Goal: Task Accomplishment & Management: Use online tool/utility

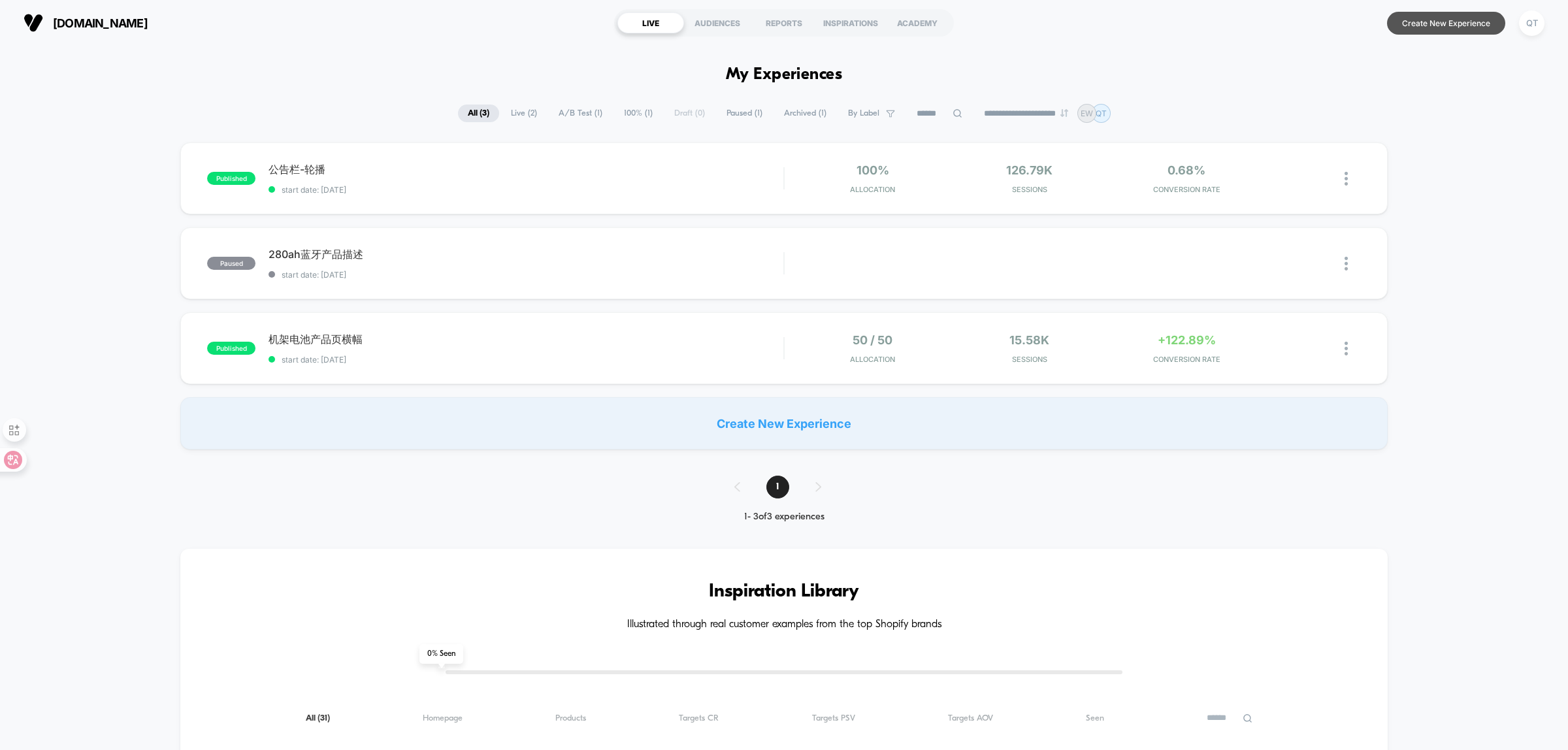
click at [1473, 18] on button "Create New Experience" at bounding box center [1446, 23] width 118 height 23
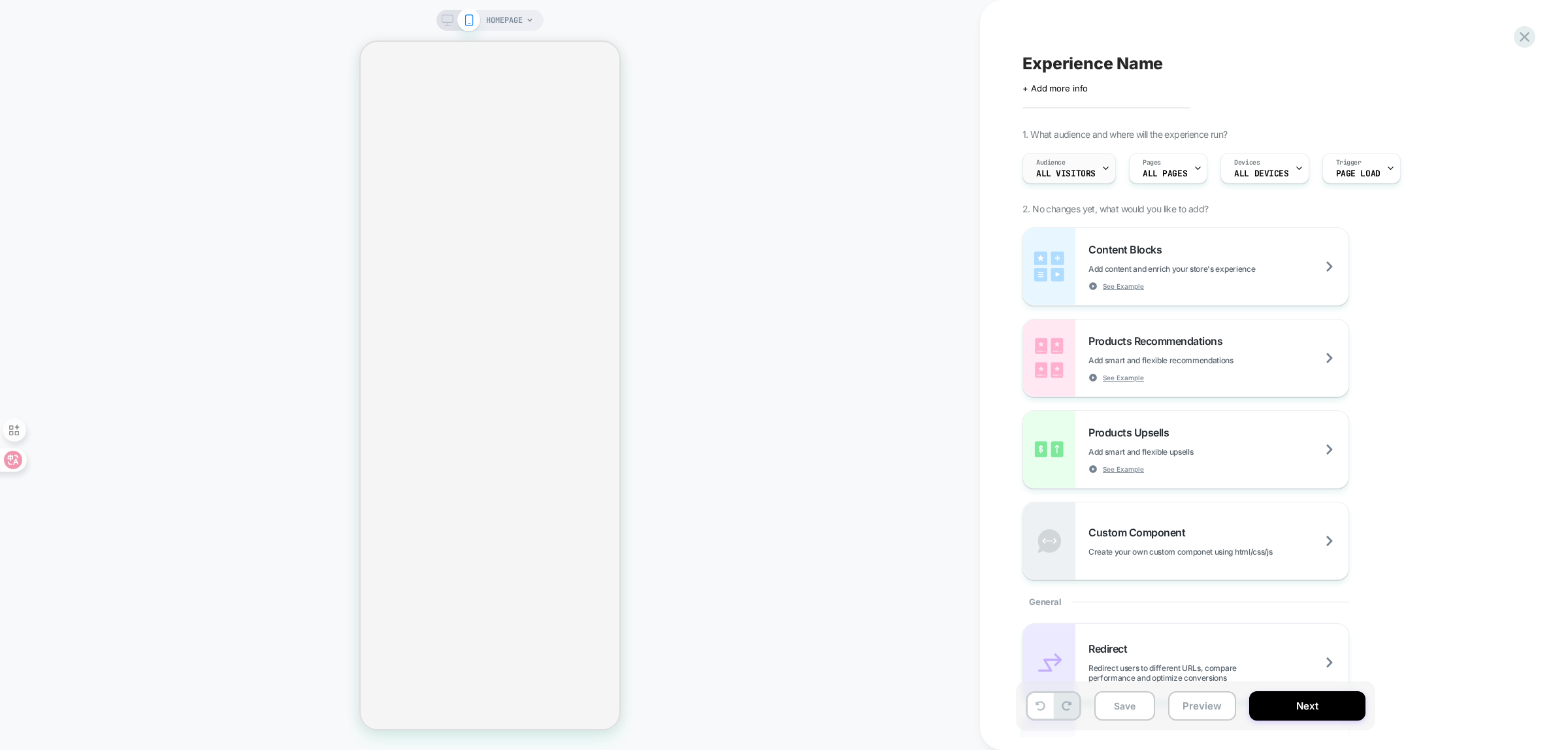
click at [1098, 168] on div "Audience All Visitors" at bounding box center [1066, 168] width 86 height 30
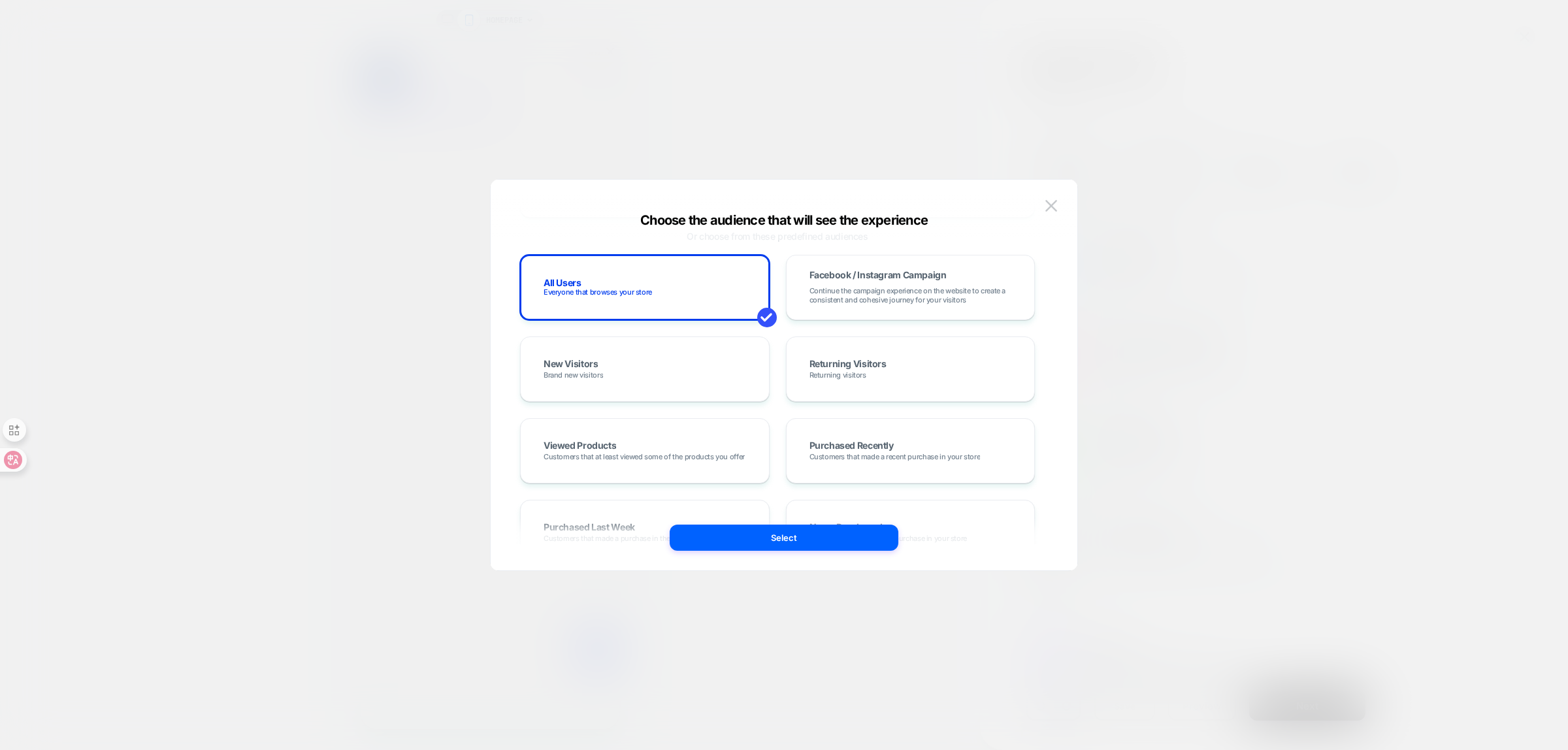
scroll to position [11, 0]
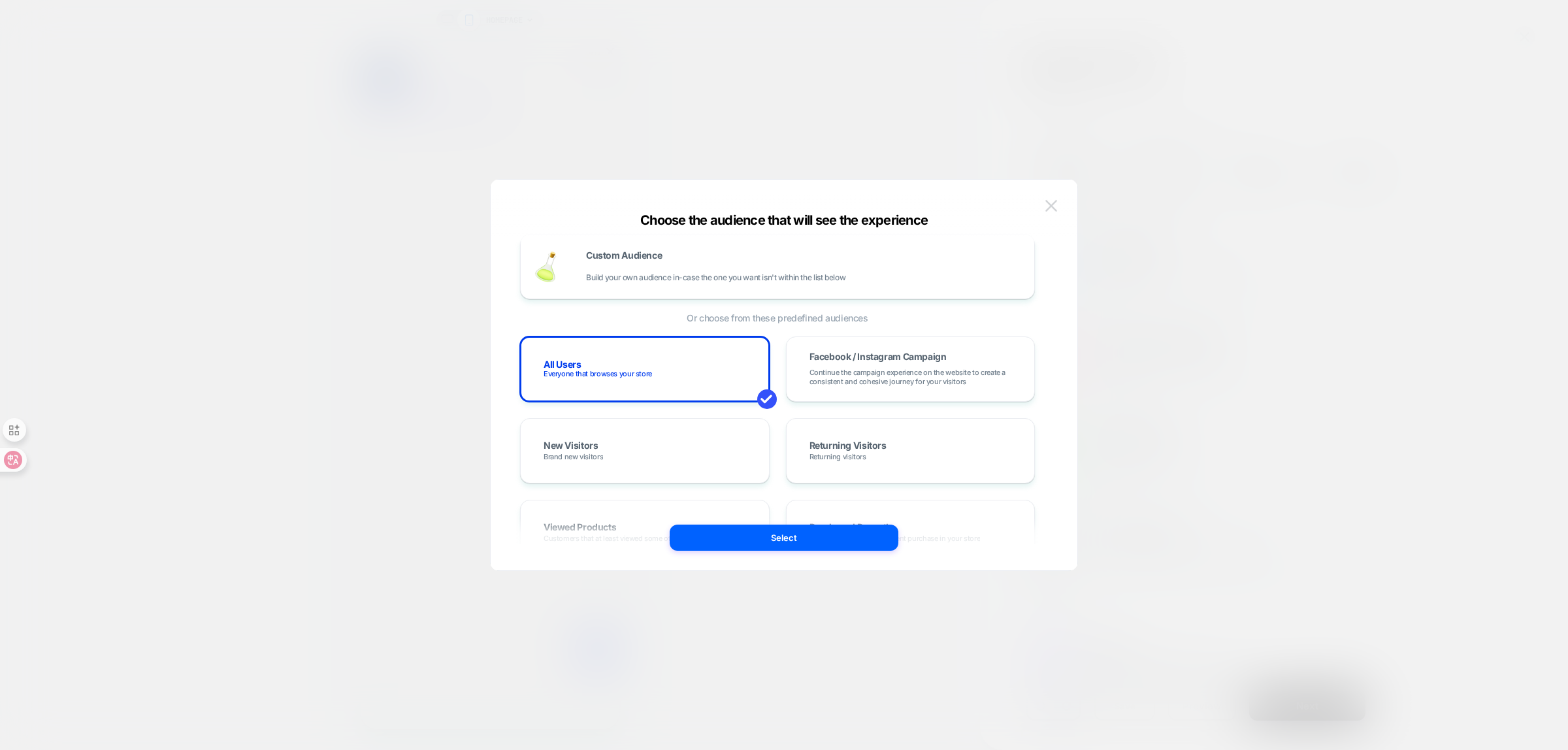
click at [1049, 206] on img at bounding box center [1052, 205] width 12 height 11
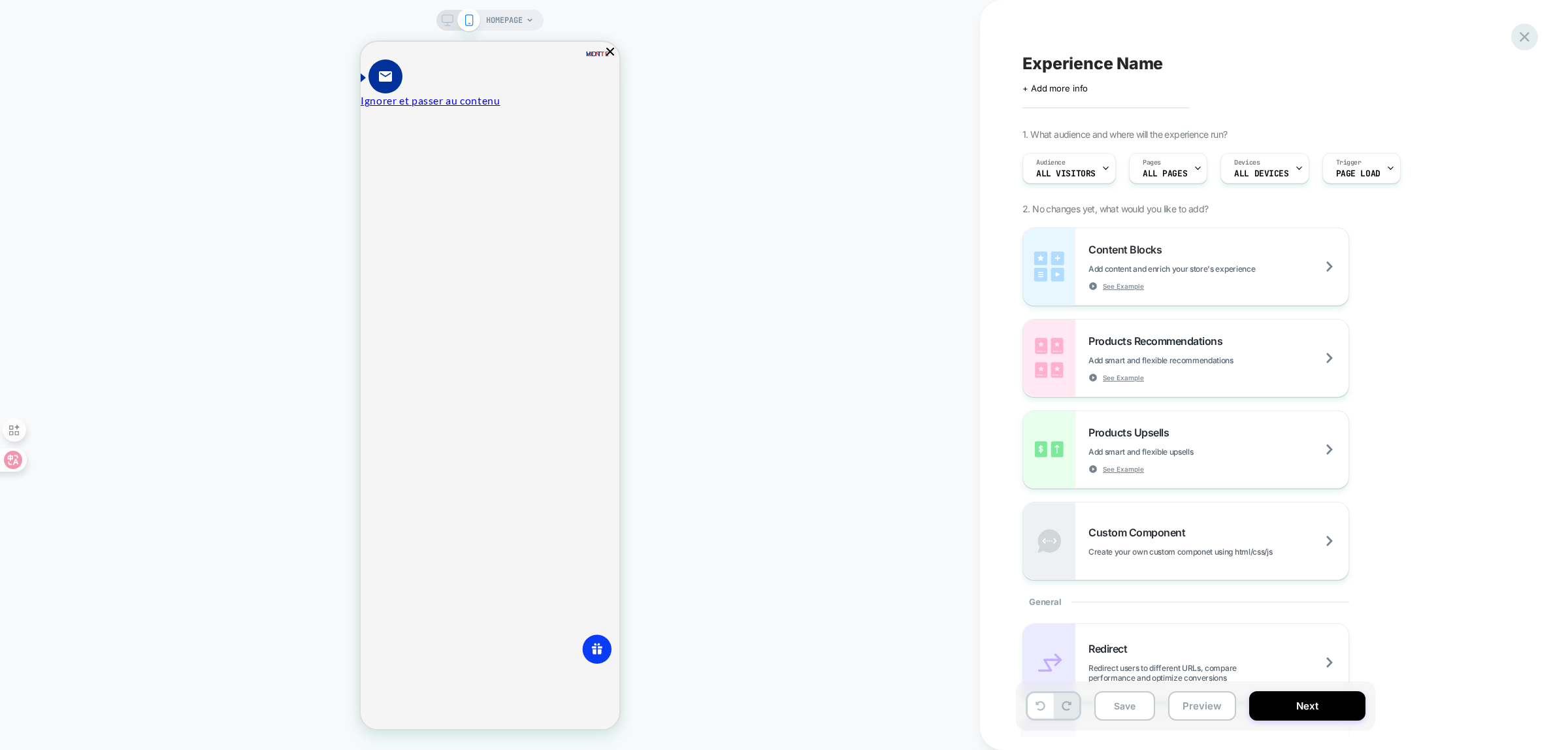
click at [1527, 36] on icon at bounding box center [1525, 36] width 17 height 17
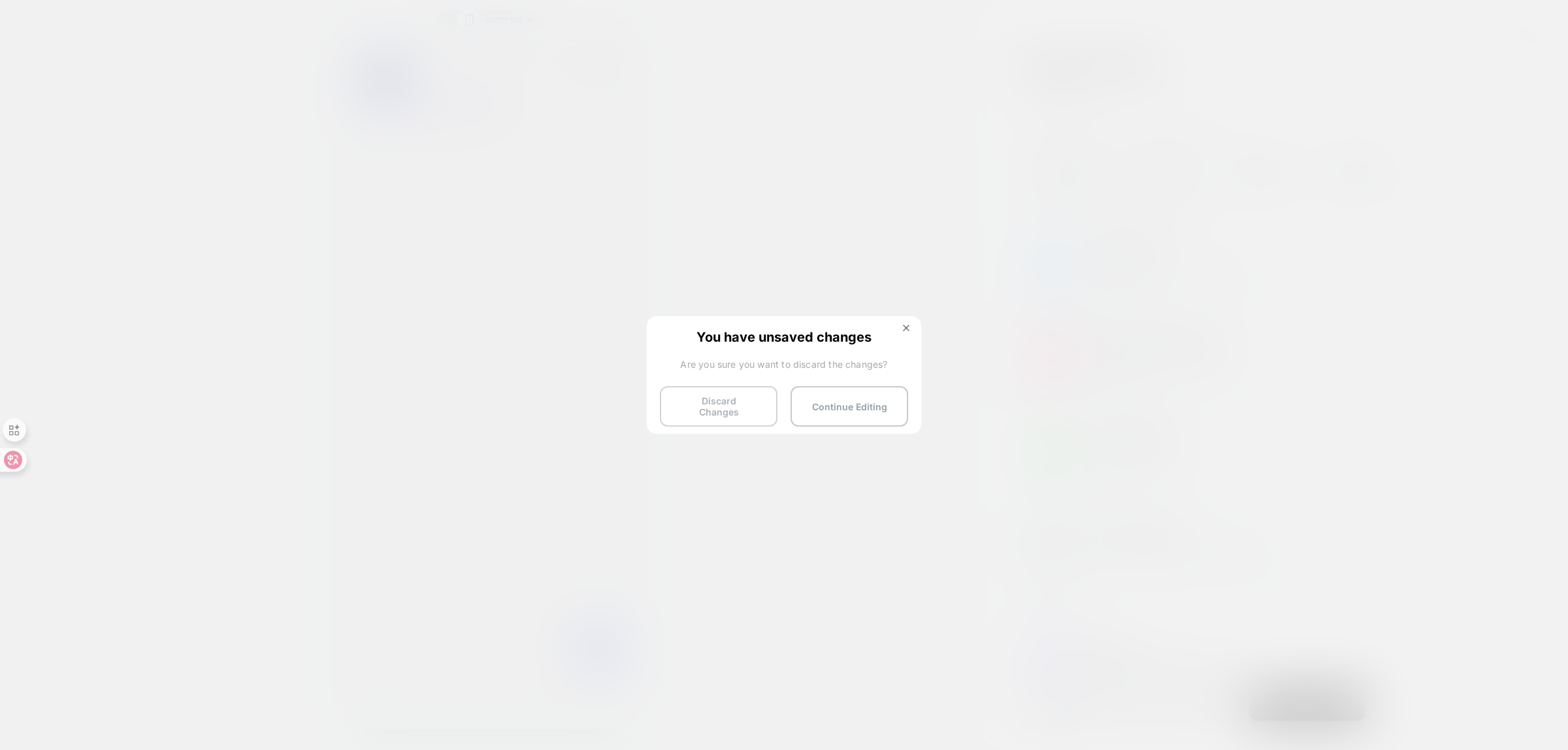
click at [723, 409] on button "Discard Changes" at bounding box center [718, 406] width 118 height 41
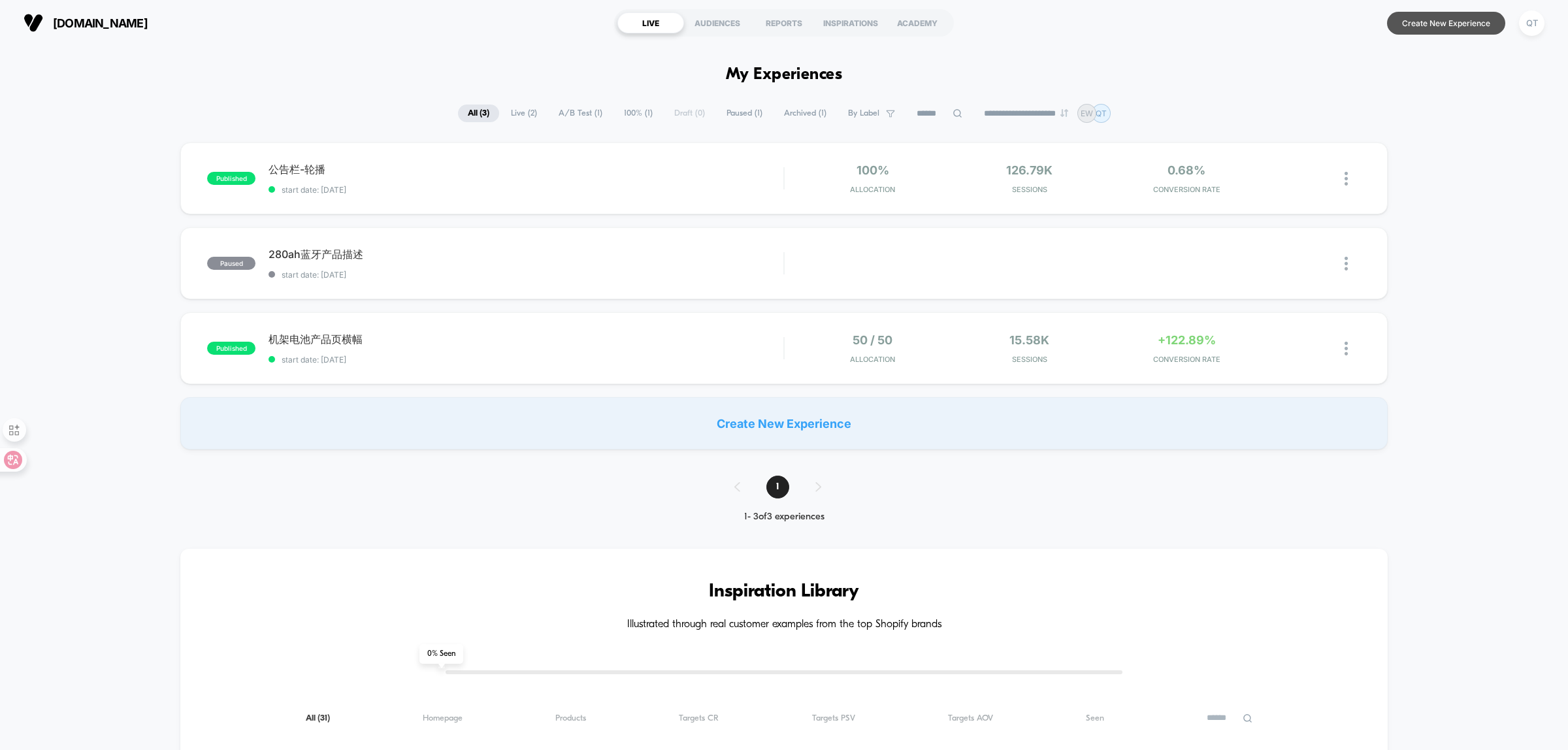
click at [1460, 30] on button "Create New Experience" at bounding box center [1446, 23] width 118 height 23
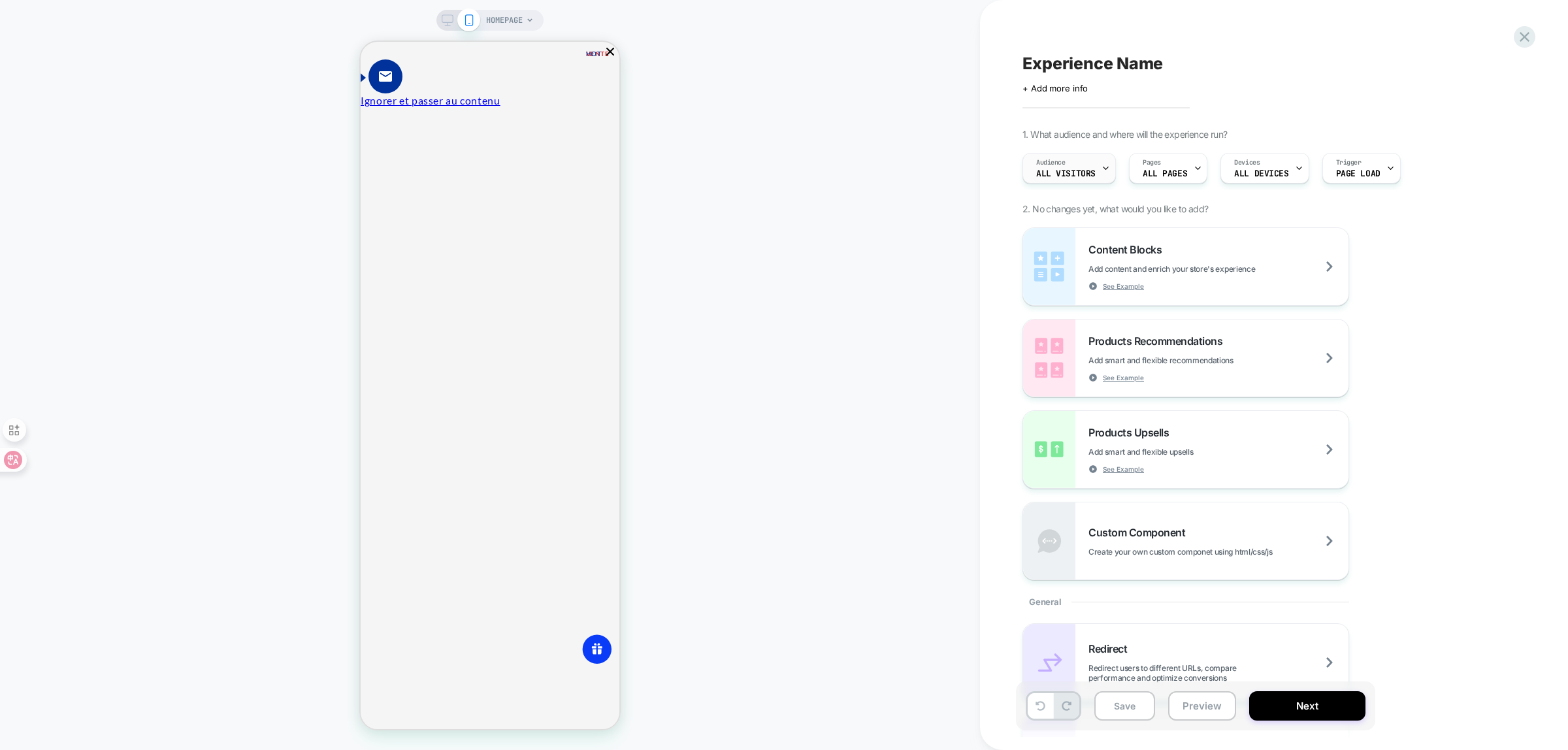
click at [1077, 170] on span "All Visitors" at bounding box center [1066, 174] width 60 height 10
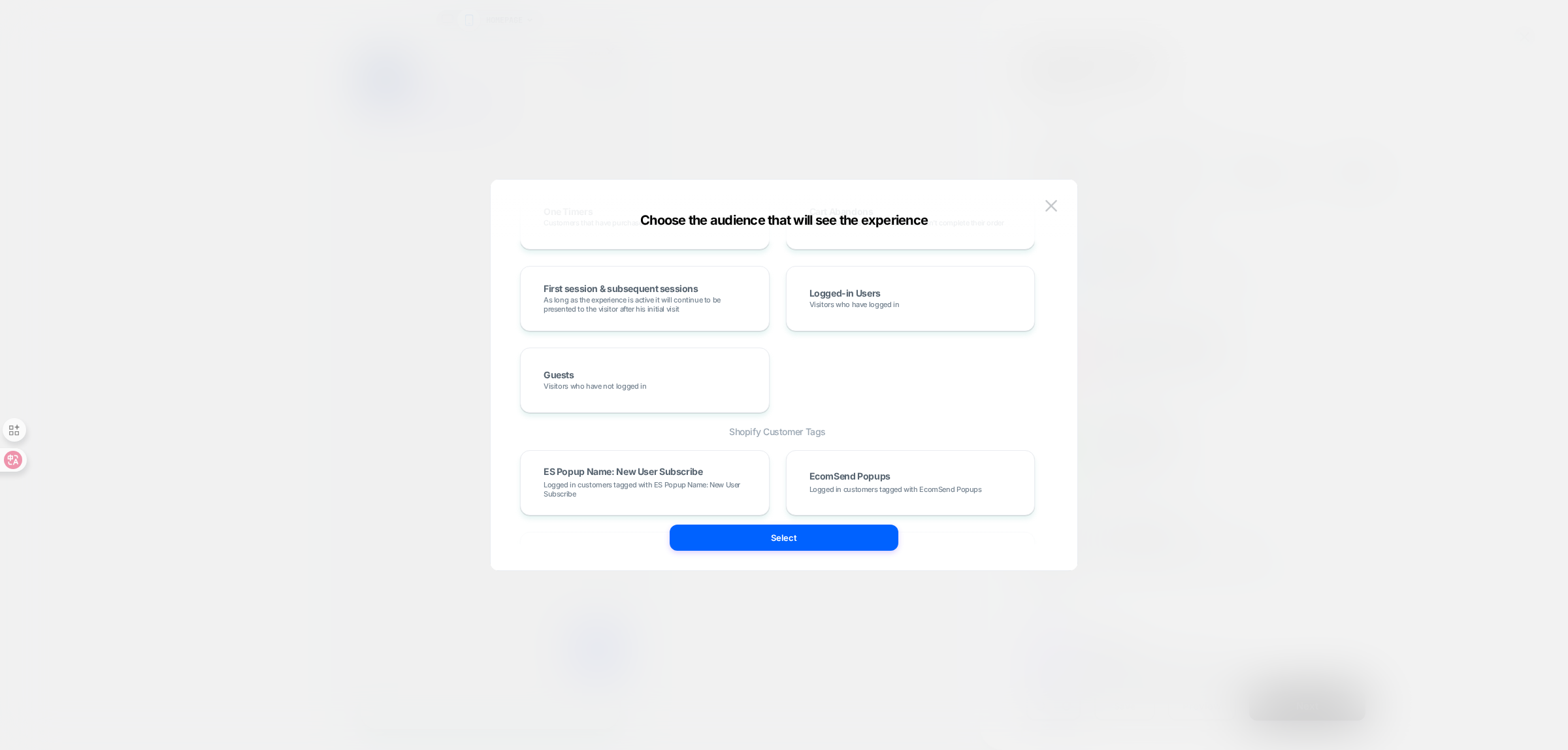
scroll to position [654, 0]
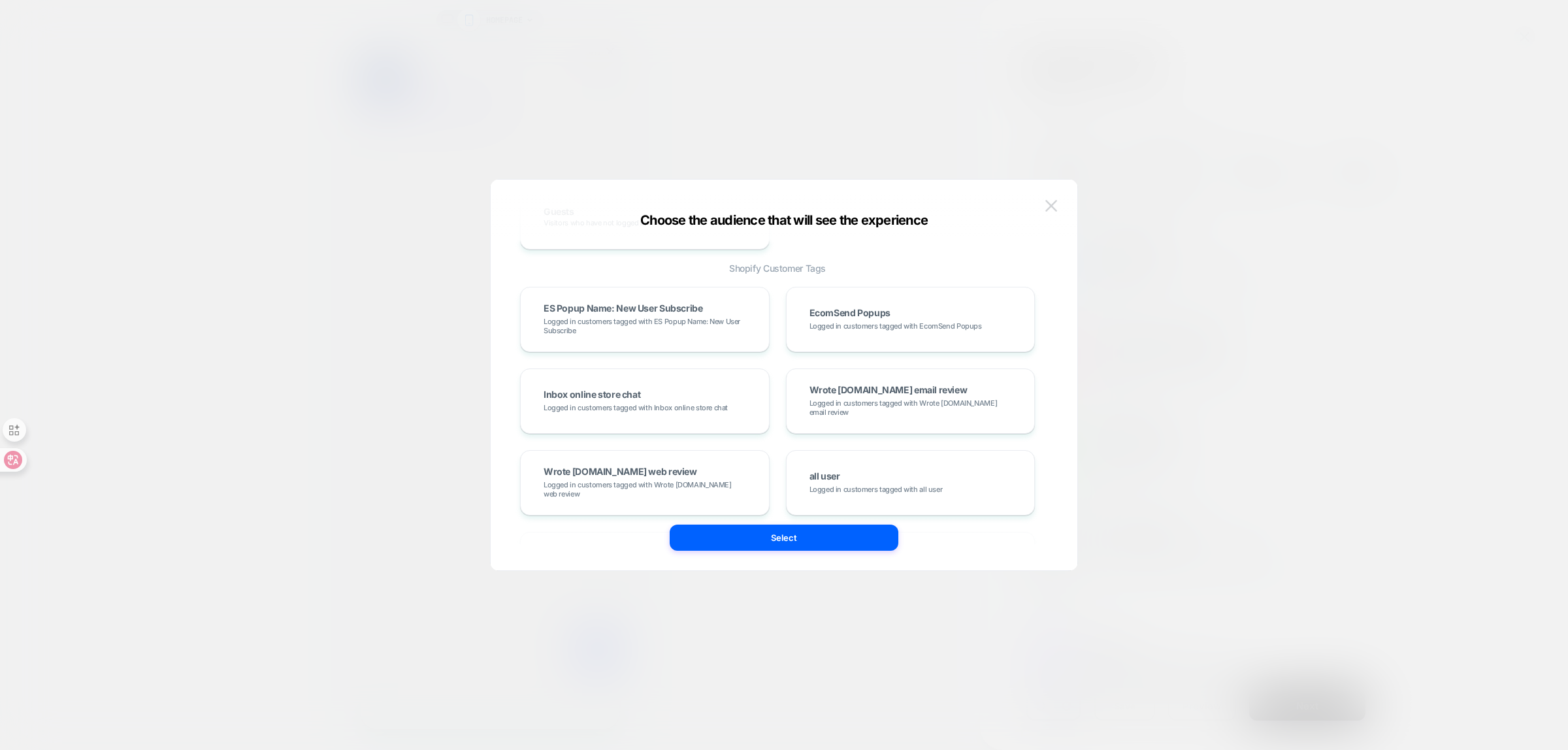
click at [1053, 201] on img at bounding box center [1052, 205] width 12 height 11
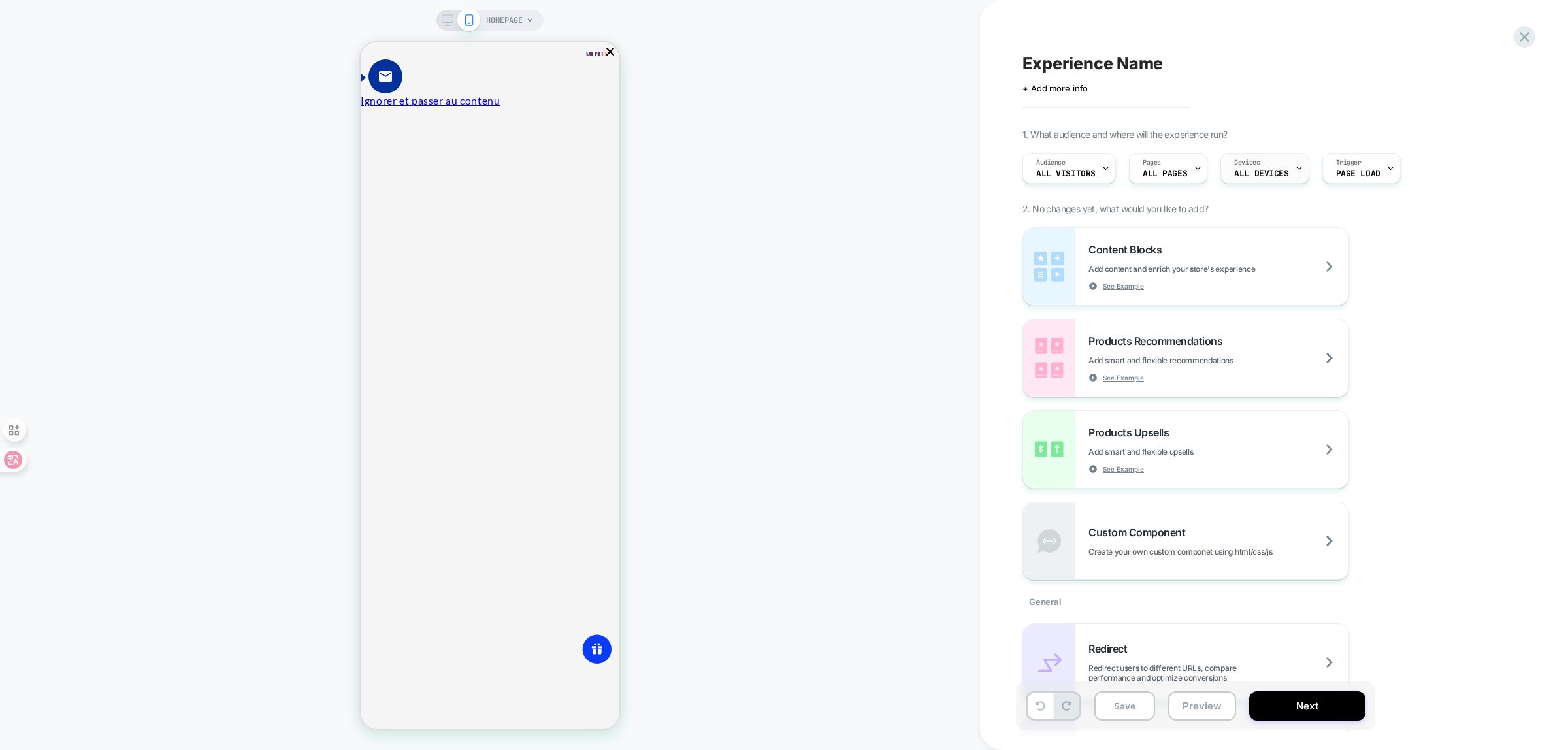
click at [1276, 175] on span "ALL DEVICES" at bounding box center [1261, 174] width 54 height 10
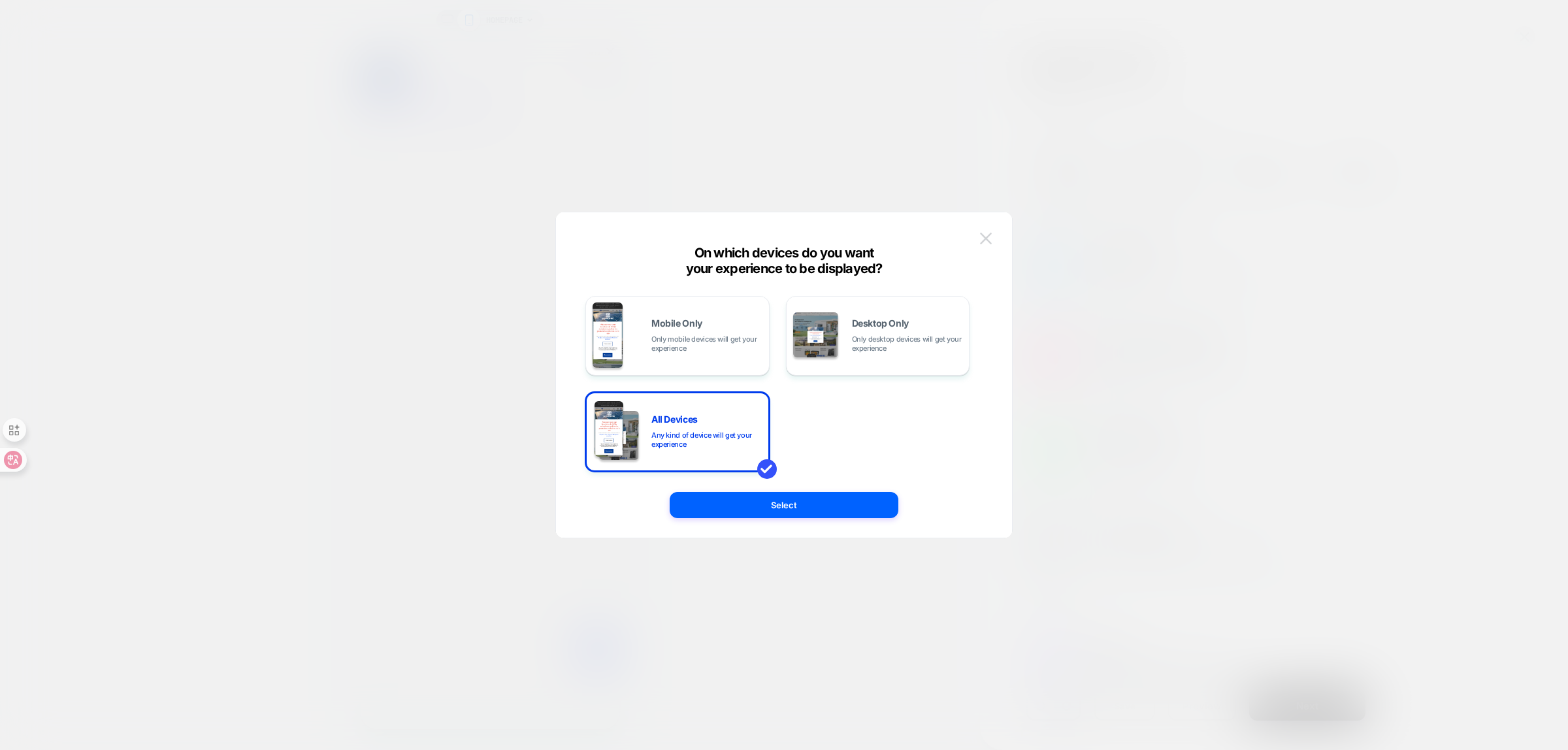
click at [987, 237] on img at bounding box center [986, 238] width 12 height 11
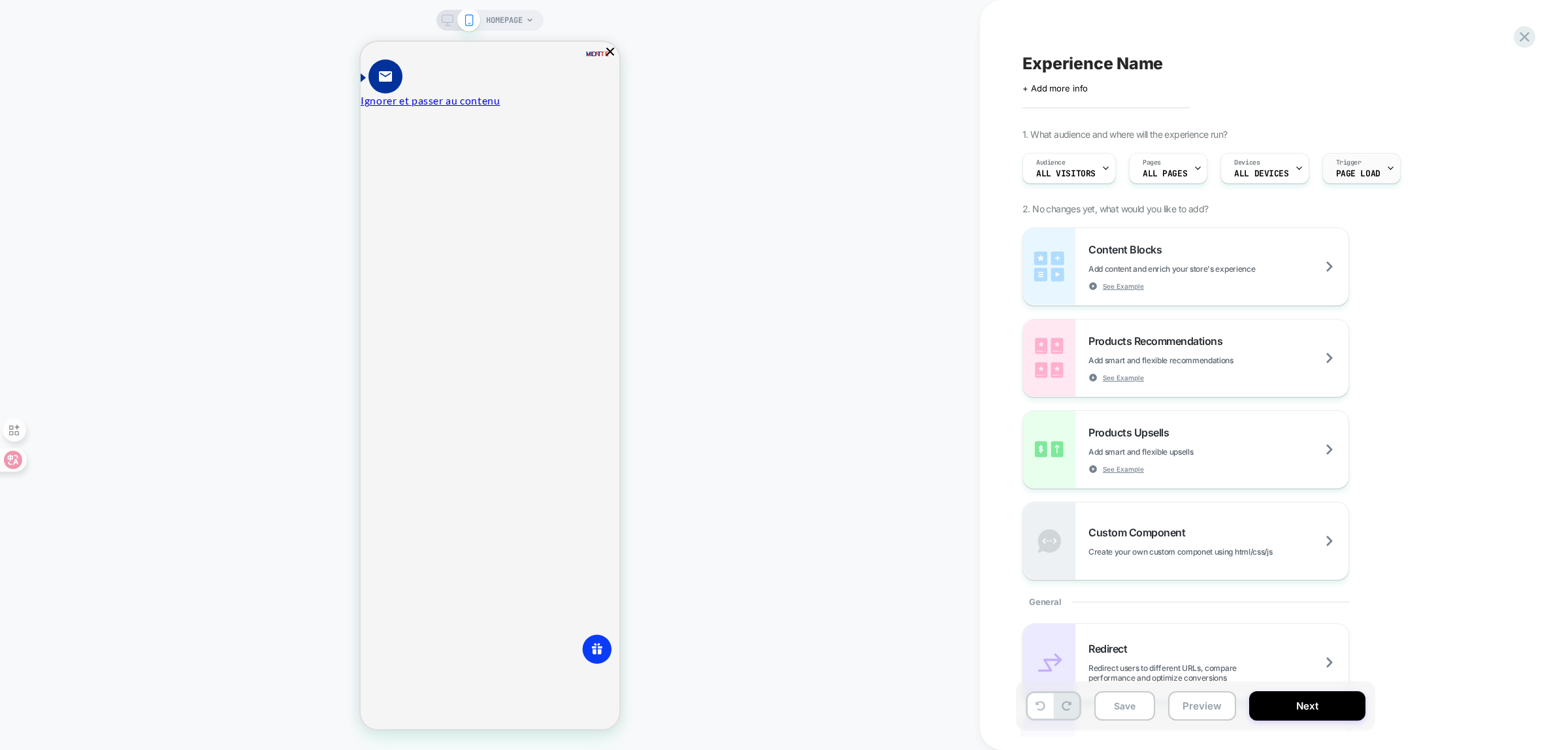
click at [1355, 174] on span "Page Load" at bounding box center [1358, 174] width 44 height 10
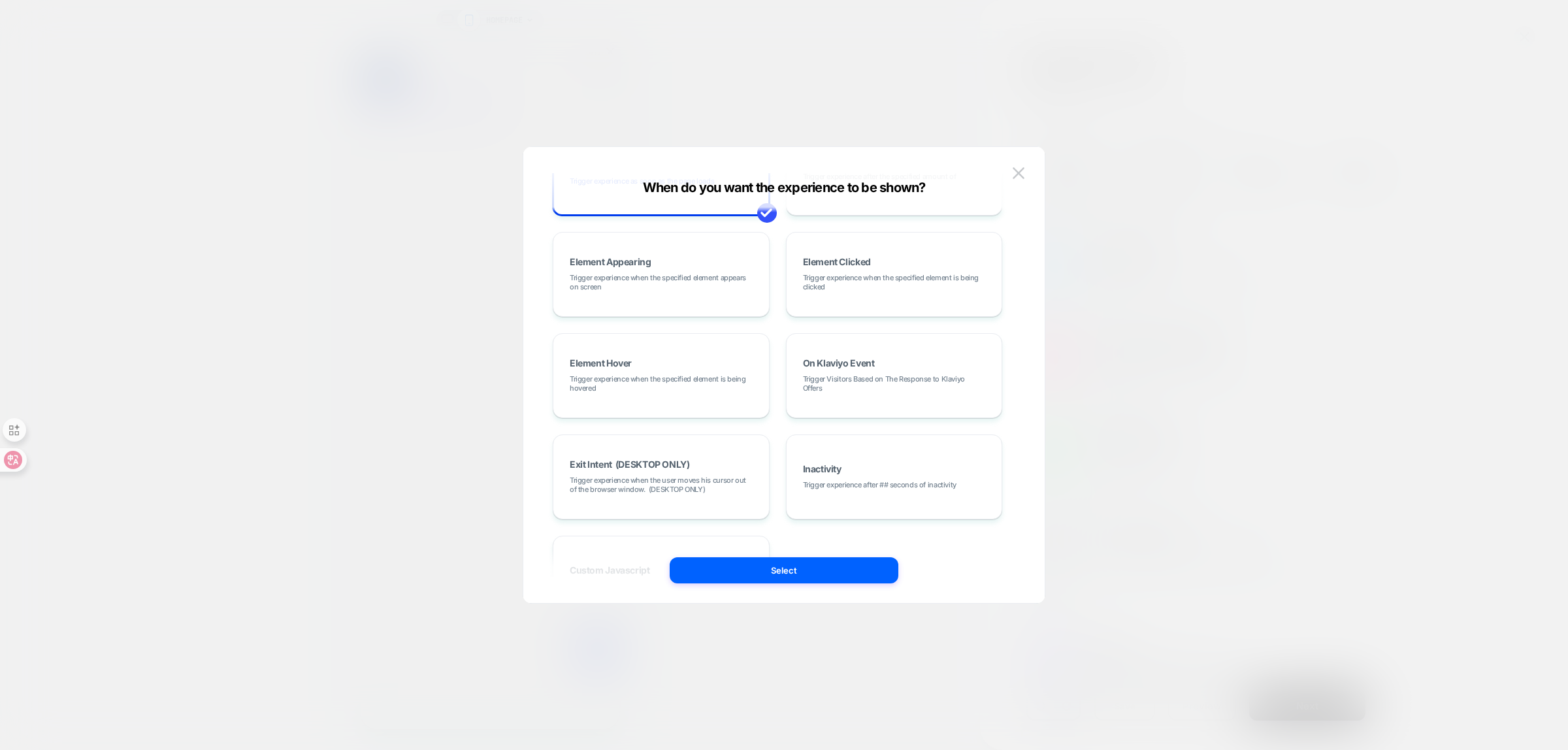
scroll to position [165, 0]
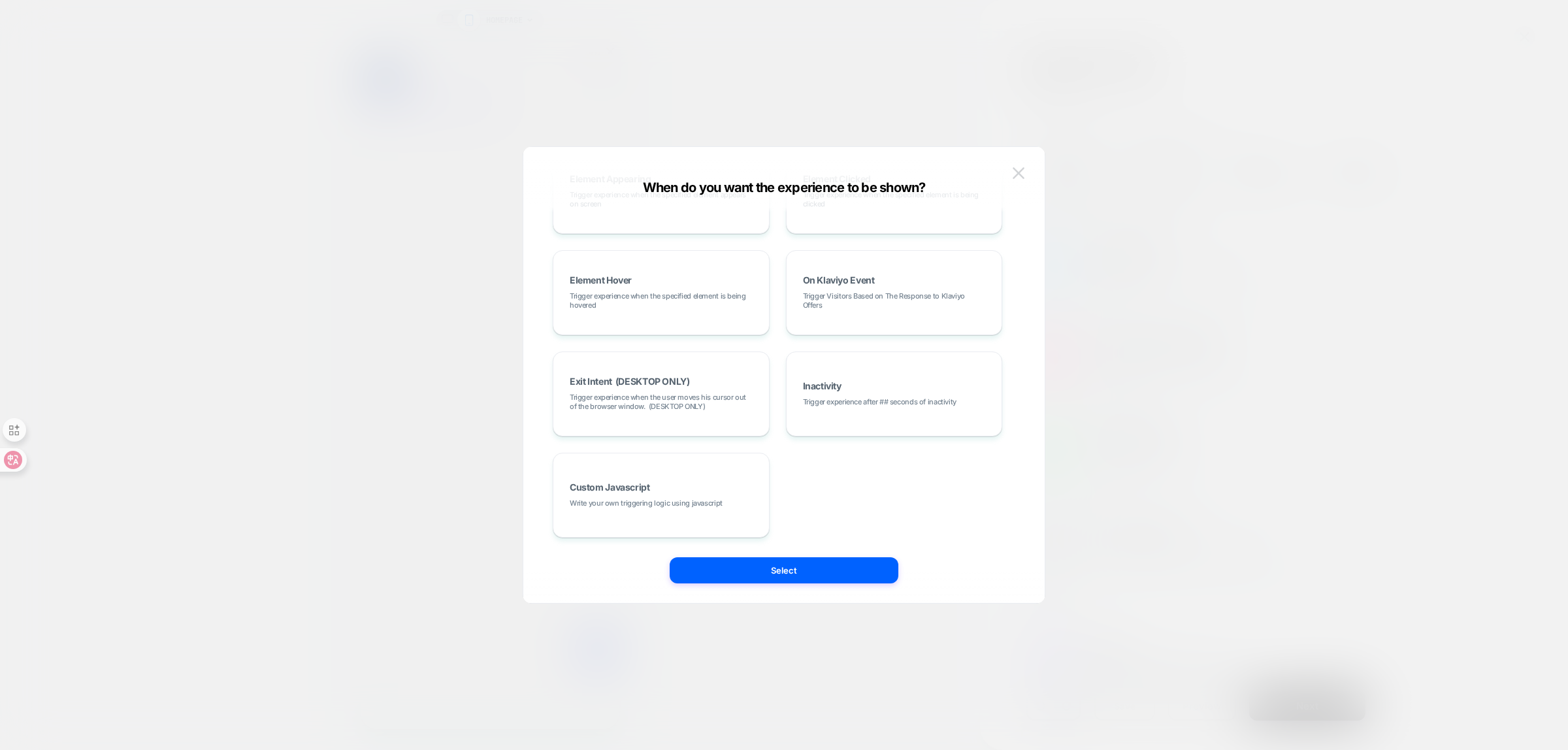
click at [1017, 173] on img at bounding box center [1019, 173] width 12 height 11
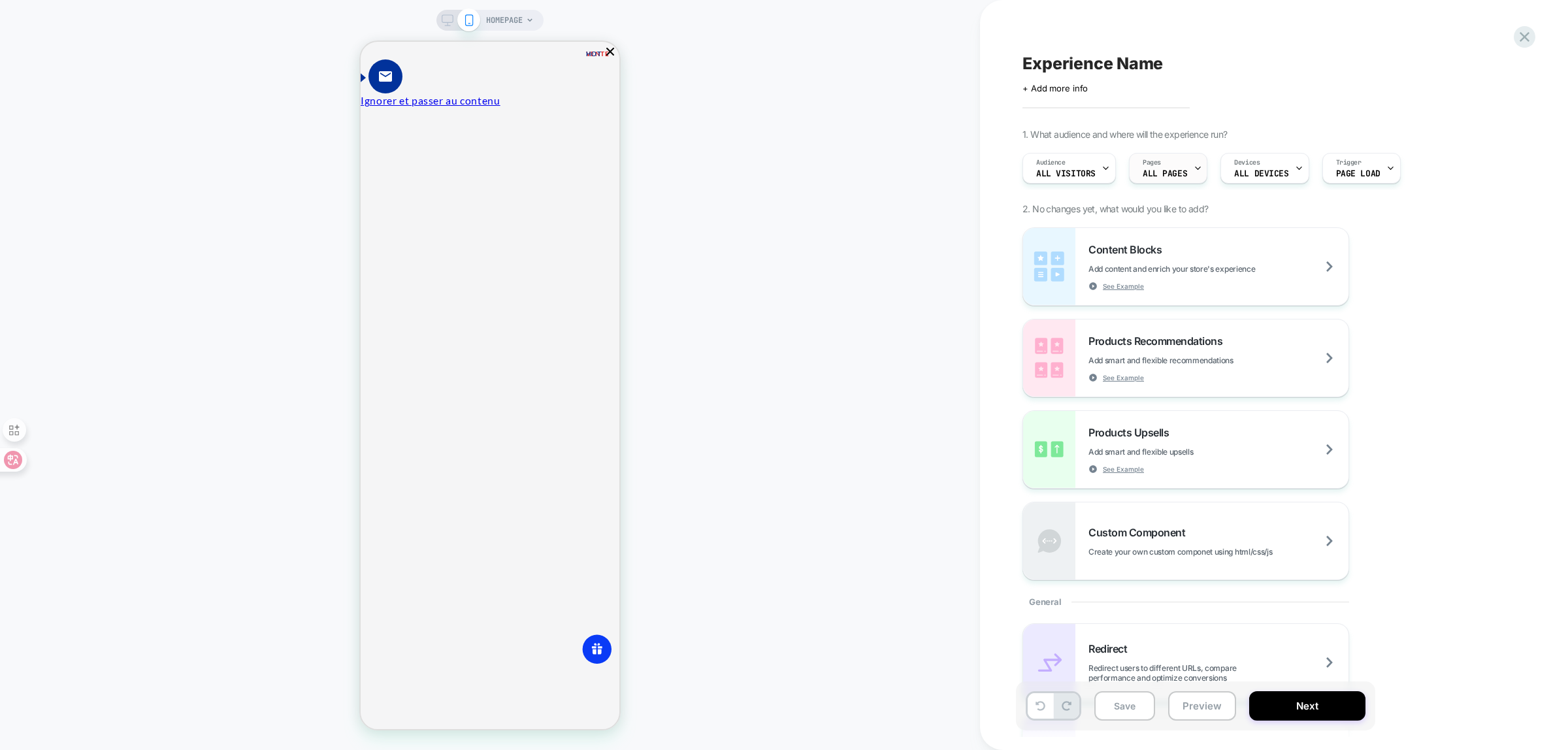
click at [1189, 167] on div "Pages ALL PAGES" at bounding box center [1165, 168] width 70 height 30
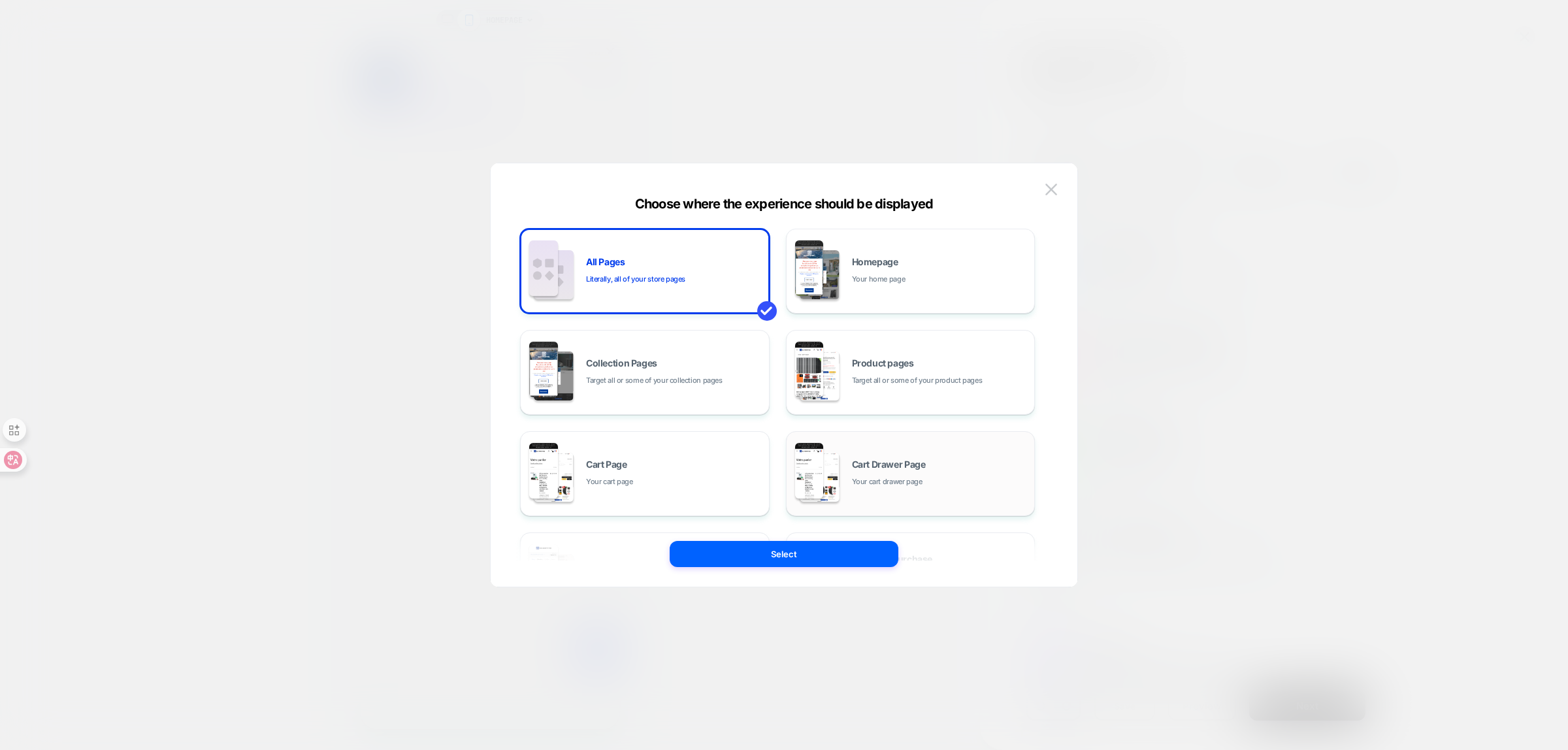
scroll to position [197, 0]
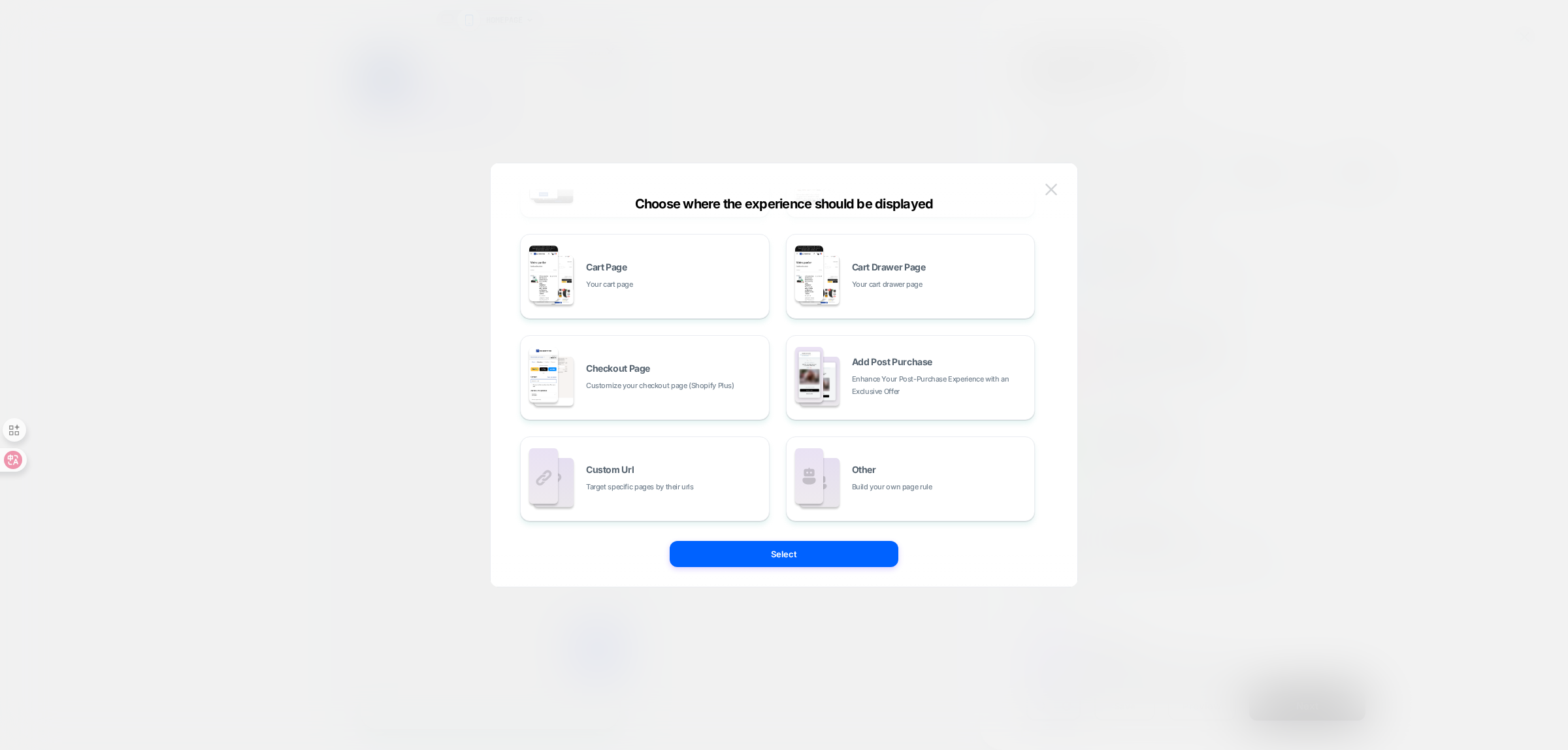
click at [1049, 188] on img at bounding box center [1052, 189] width 12 height 11
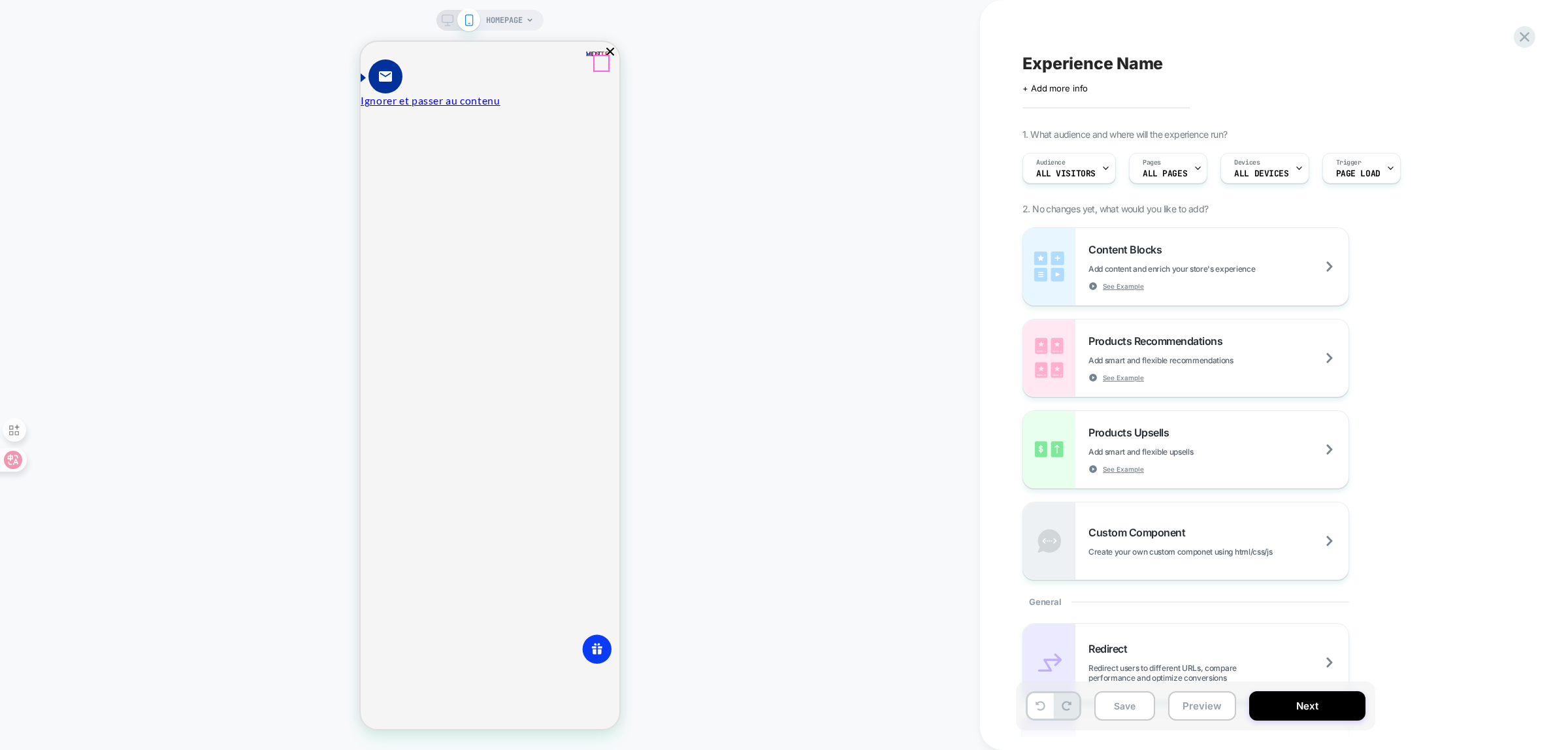
click at [366, 176] on icon "Fermer" at bounding box center [366, 176] width 0 height 0
click at [1524, 37] on icon at bounding box center [1524, 36] width 10 height 10
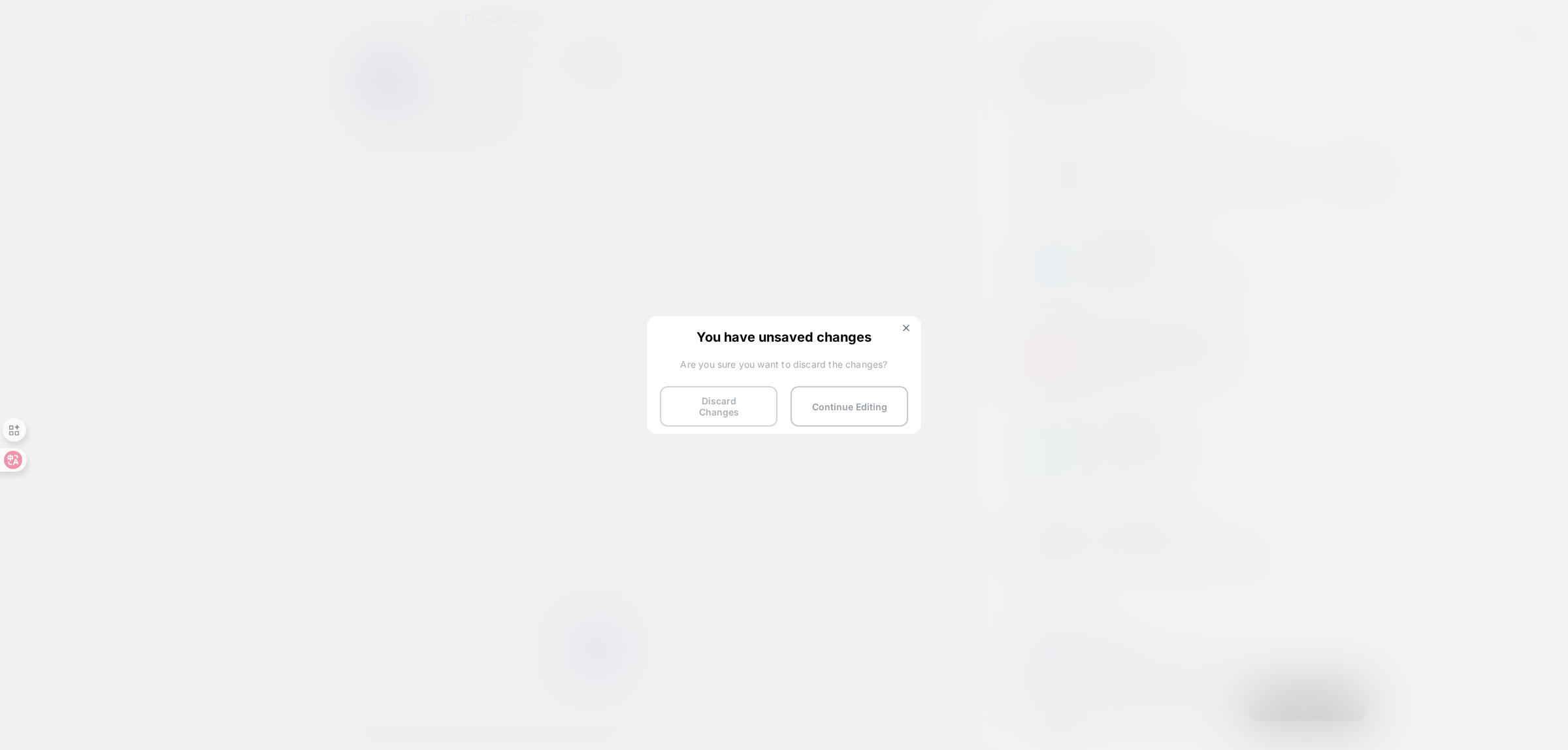
click at [740, 398] on button "Discard Changes" at bounding box center [718, 406] width 118 height 41
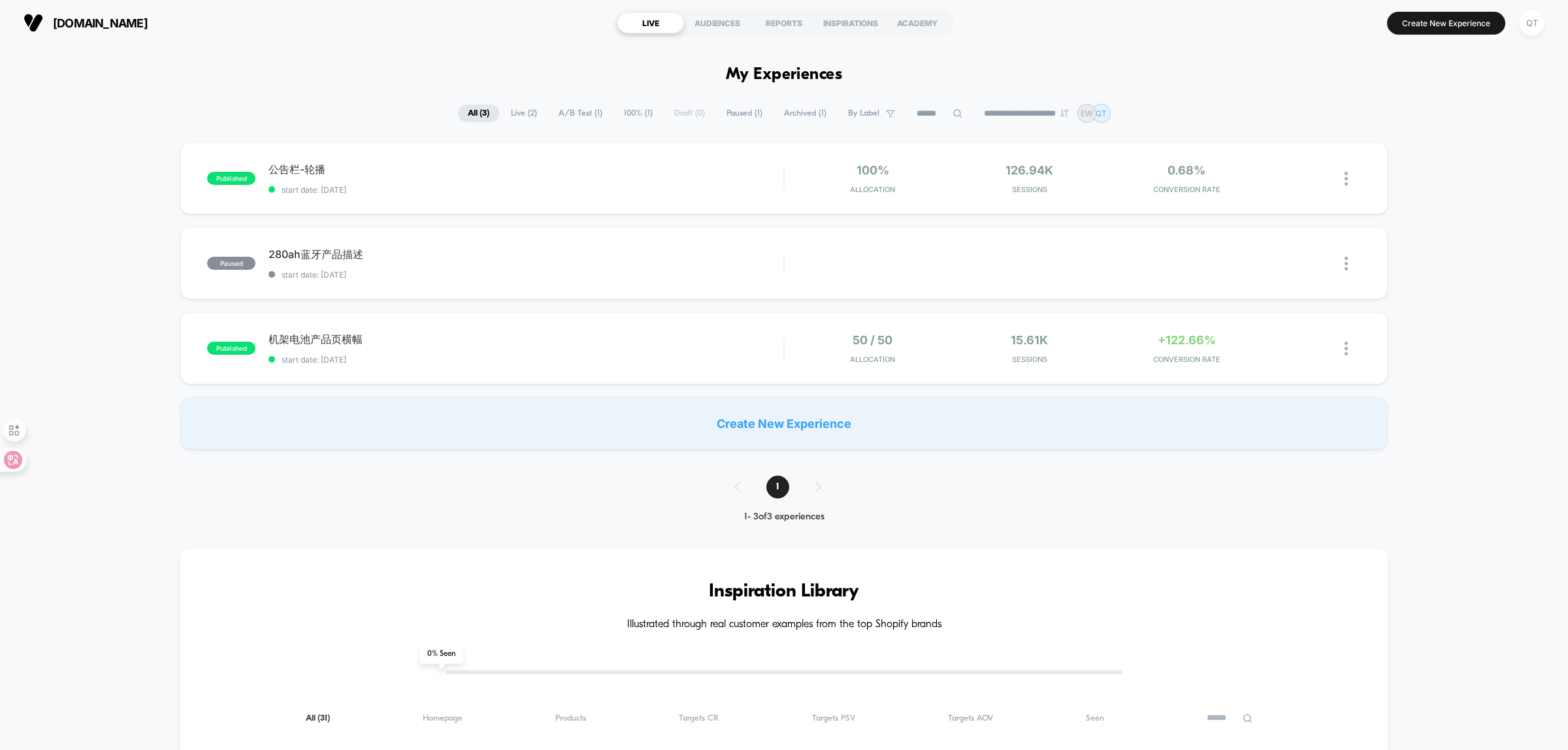
drag, startPoint x: 87, startPoint y: 161, endPoint x: 83, endPoint y: 104, distance: 57.1
click at [87, 161] on div "published 公告栏-轮播 start date: [DATE] 100% Allocation 126.94k Sessions 0.68% CONV…" at bounding box center [784, 296] width 1568 height 307
